Goal: Use online tool/utility: Utilize a website feature to perform a specific function

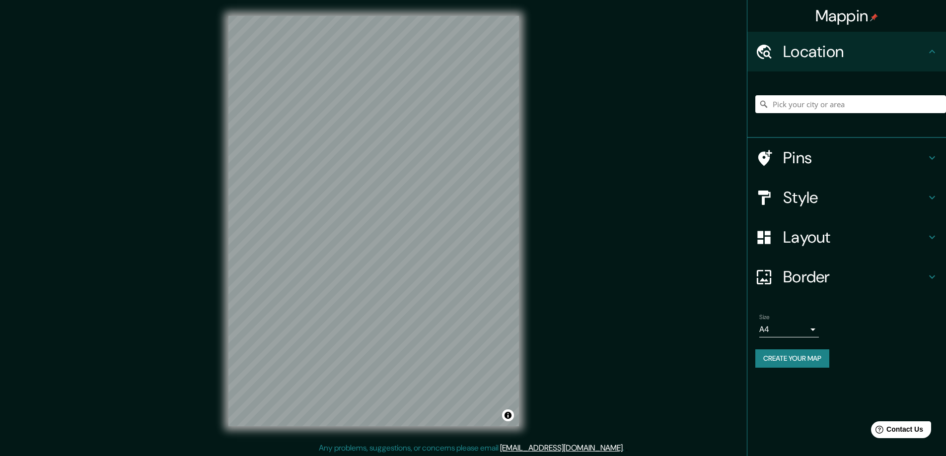
click at [789, 203] on h4 "Style" at bounding box center [854, 198] width 143 height 20
click at [797, 199] on div "Style" at bounding box center [846, 198] width 199 height 40
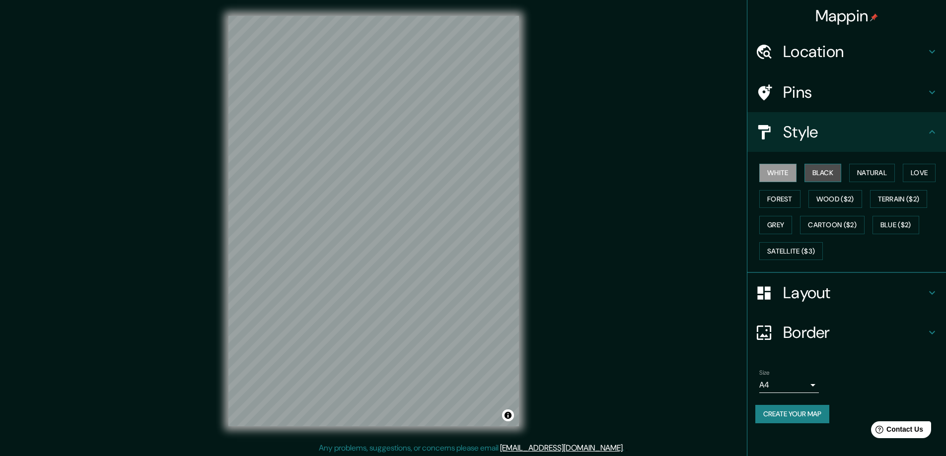
click at [822, 170] on button "Black" at bounding box center [822, 173] width 37 height 18
click at [809, 294] on h4 "Layout" at bounding box center [854, 293] width 143 height 20
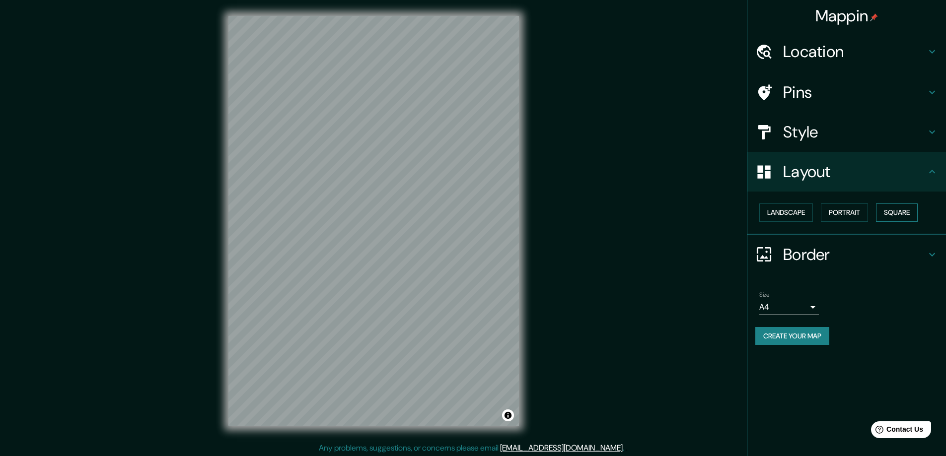
click at [894, 214] on button "Square" at bounding box center [897, 213] width 42 height 18
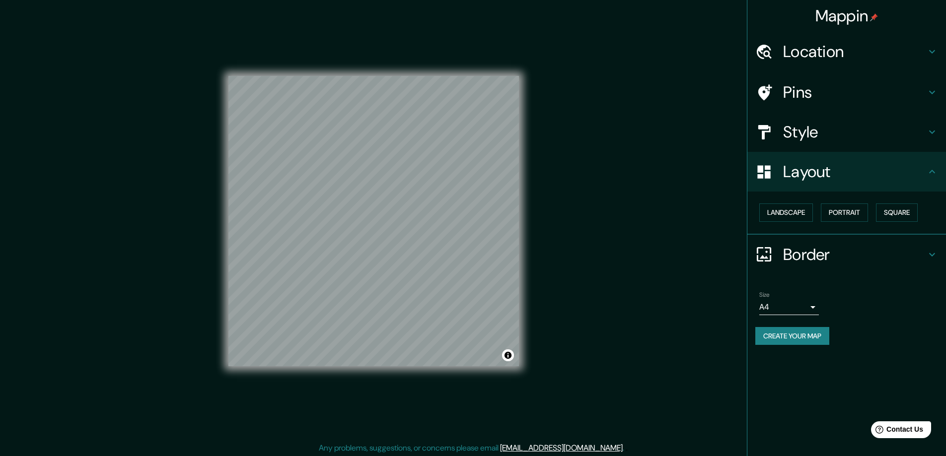
click at [813, 305] on body "Mappin Location Pins Style Layout Landscape Portrait Square Border Choose a bor…" at bounding box center [473, 228] width 946 height 456
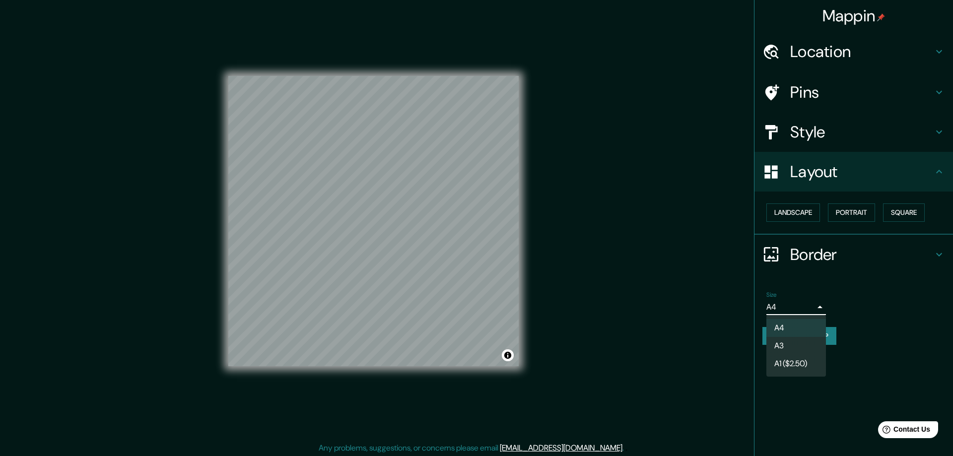
click at [784, 345] on li "A3" at bounding box center [797, 346] width 60 height 18
type input "a4"
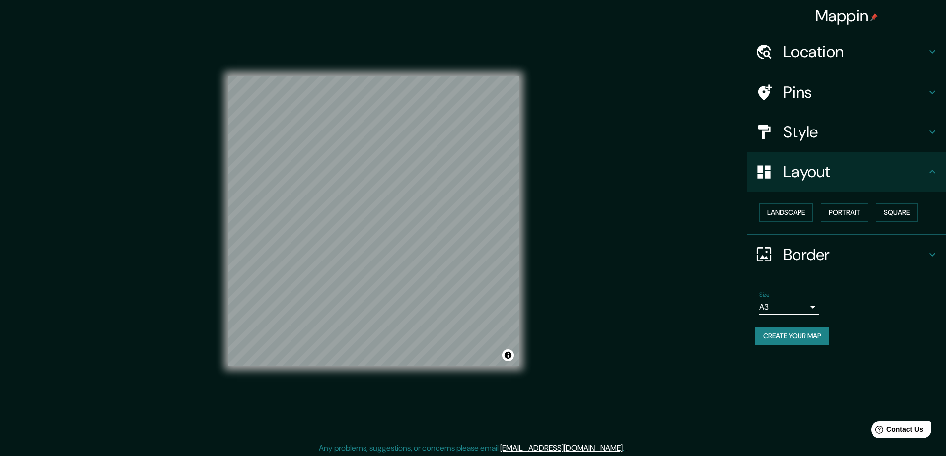
click at [806, 46] on h4 "Location" at bounding box center [854, 52] width 143 height 20
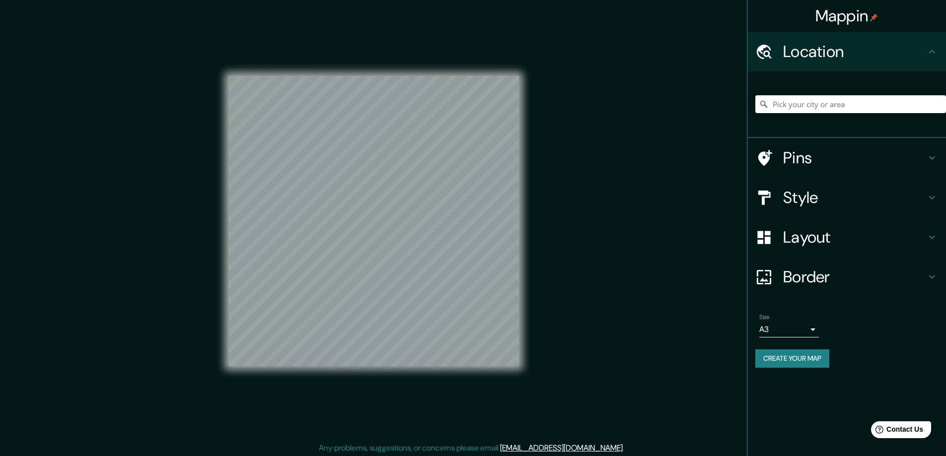
paste input "[STREET_ADDRESS]"
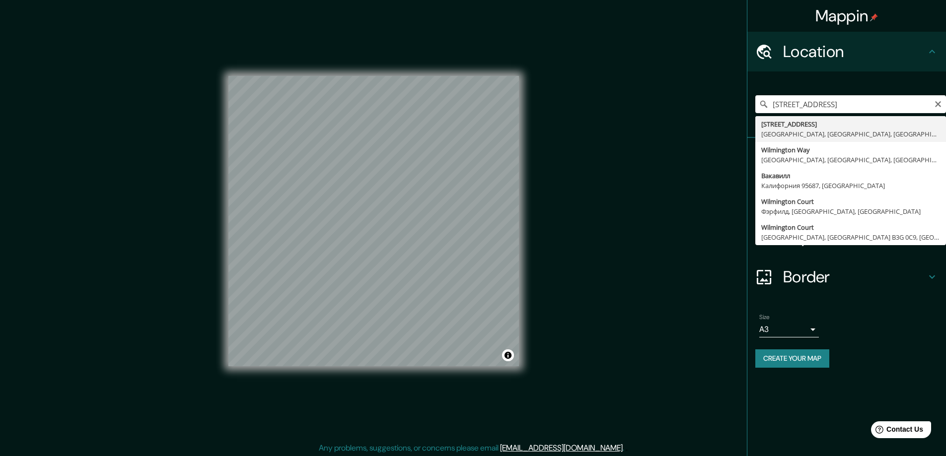
type input "[STREET_ADDRESS]"
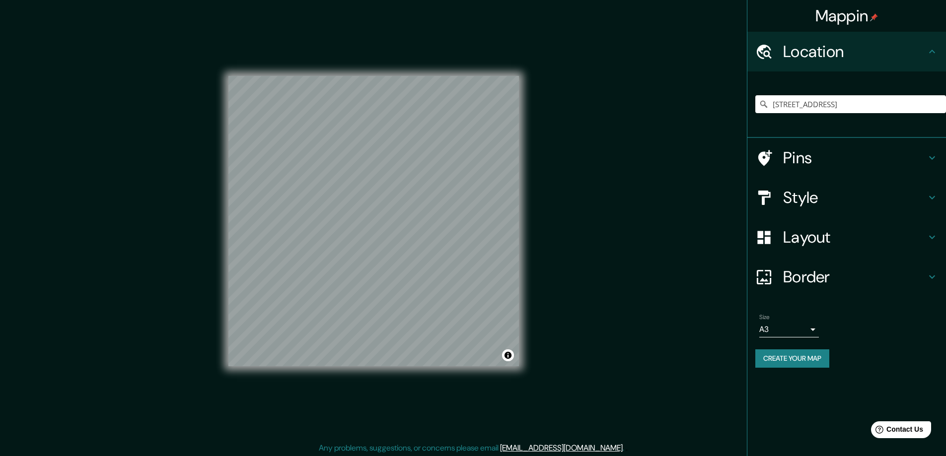
click at [767, 358] on button "Create your map" at bounding box center [792, 359] width 74 height 18
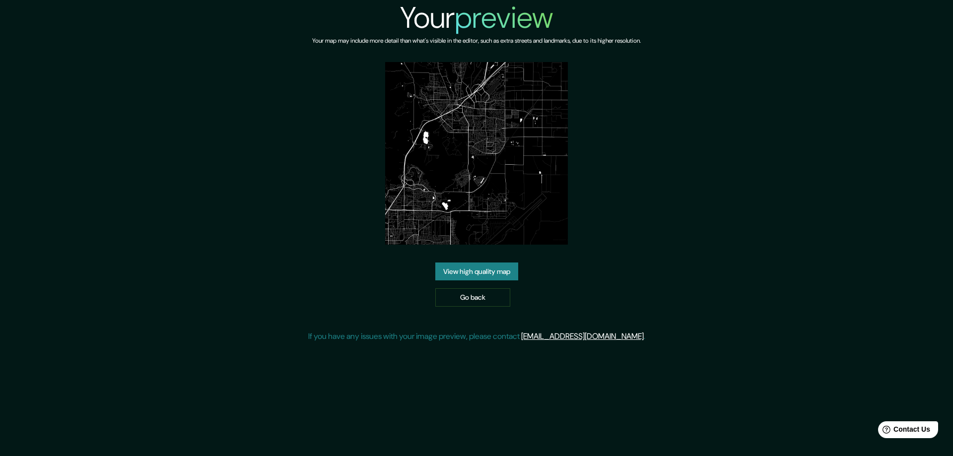
click at [452, 269] on link "View high quality map" at bounding box center [476, 272] width 83 height 18
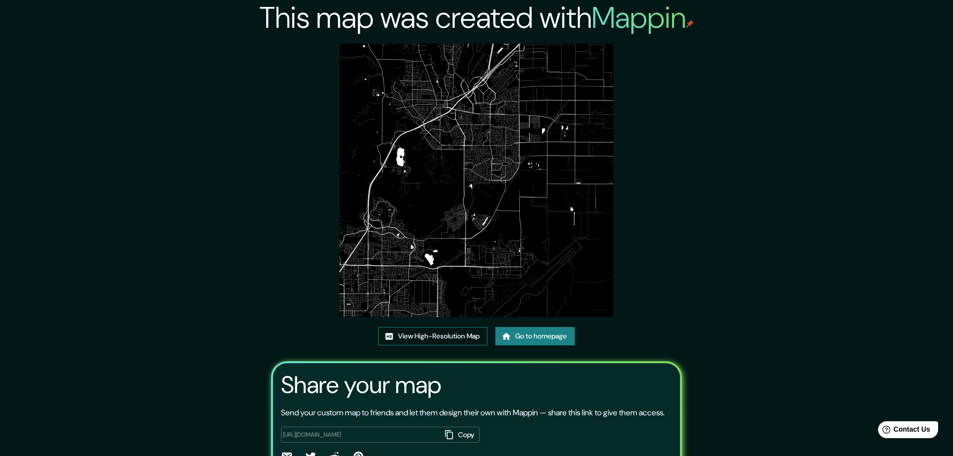
click at [410, 332] on link "View High-Resolution Map" at bounding box center [432, 336] width 109 height 18
click at [519, 336] on link "Go to homepage" at bounding box center [531, 336] width 79 height 18
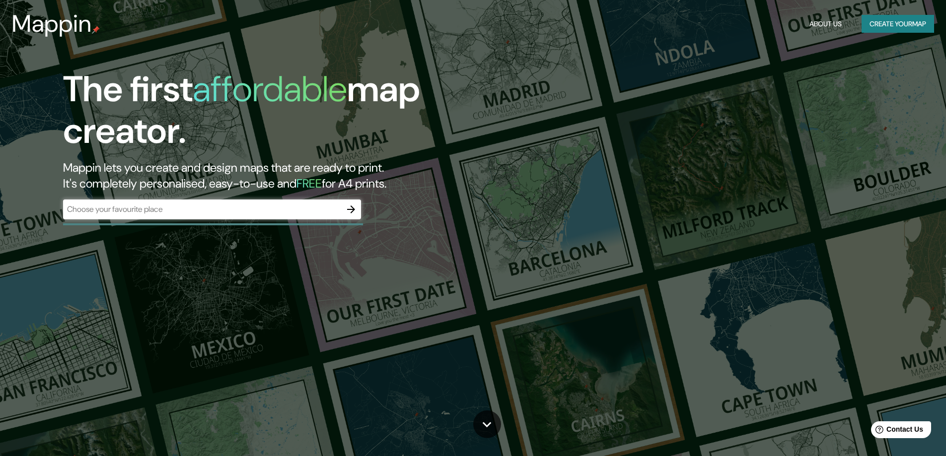
click at [352, 208] on icon "button" at bounding box center [351, 210] width 8 height 8
